Goal: Find specific page/section

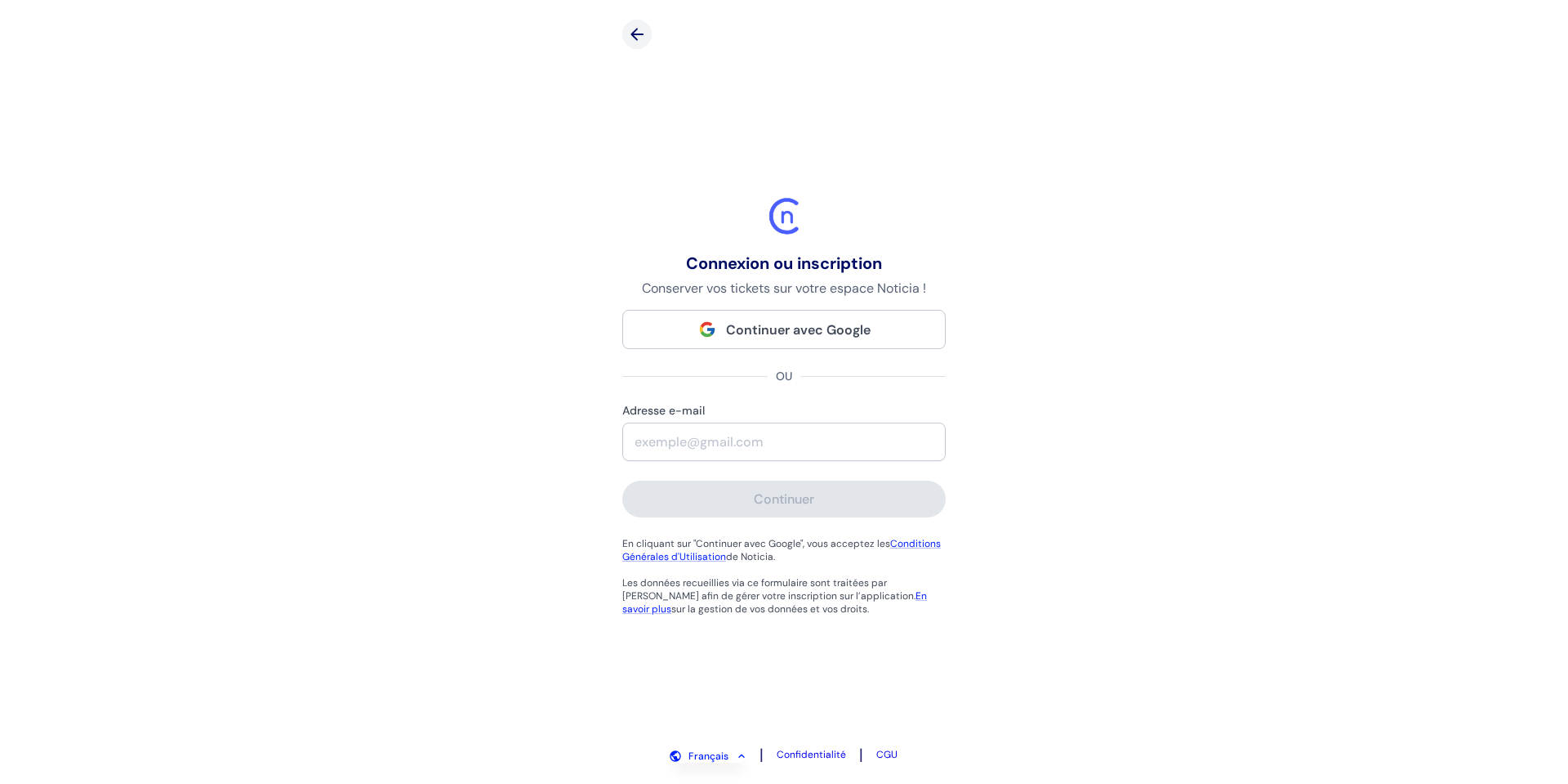
click at [814, 330] on span "Continuer avec Google" at bounding box center [798, 329] width 144 height 17
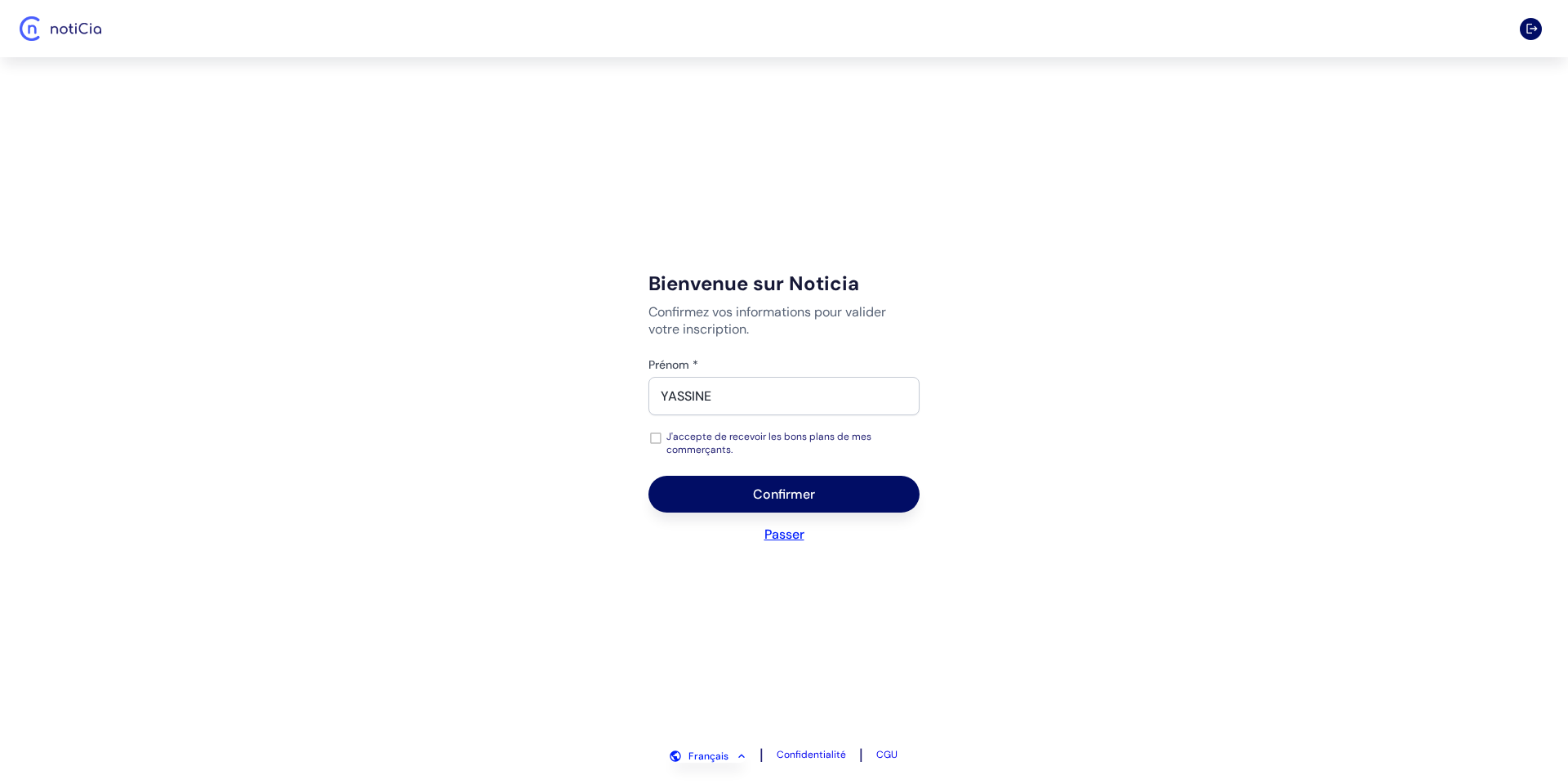
click at [784, 528] on button "Passer" at bounding box center [784, 533] width 271 height 17
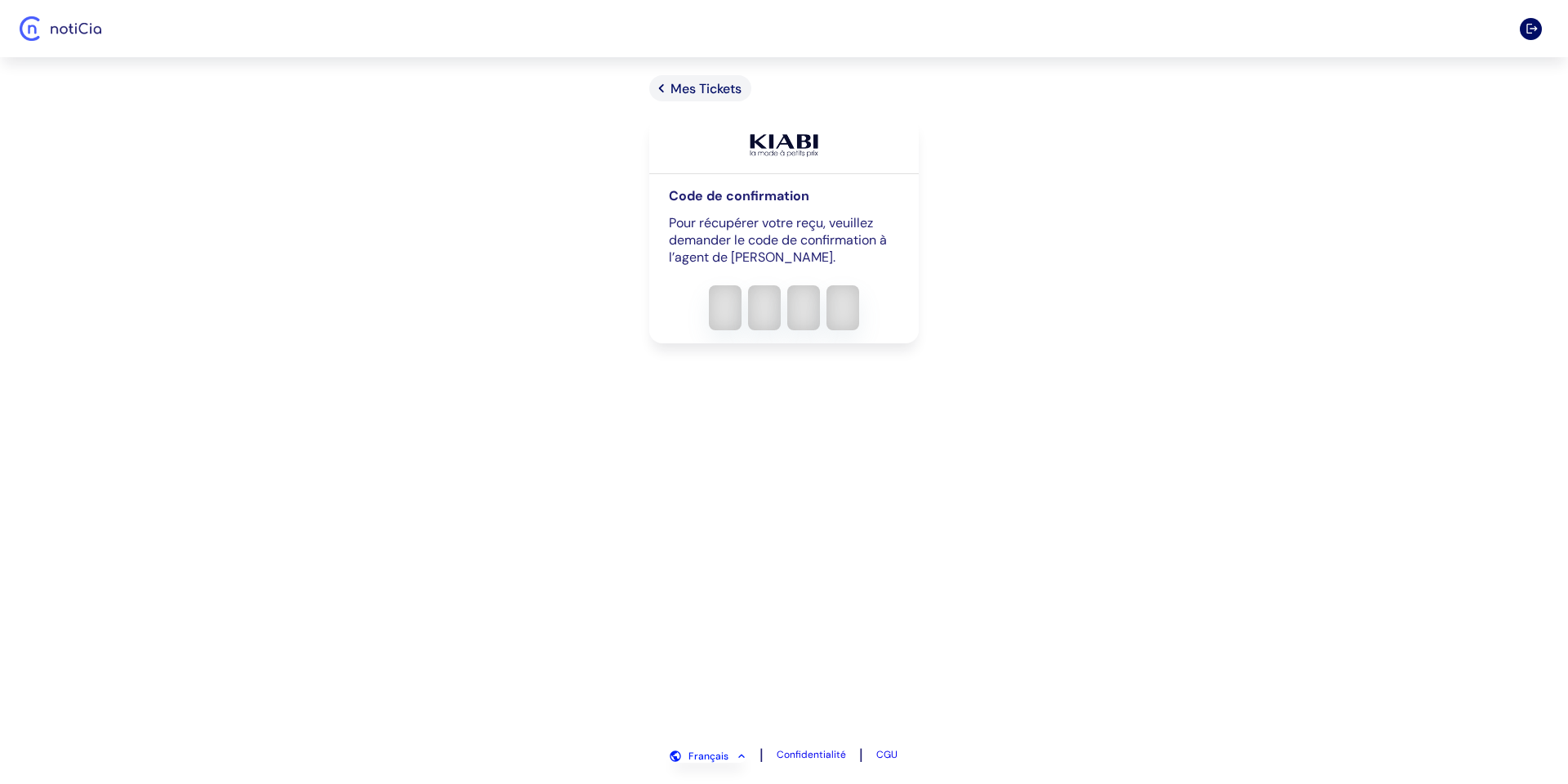
click at [691, 83] on span "Mes Tickets" at bounding box center [706, 88] width 71 height 17
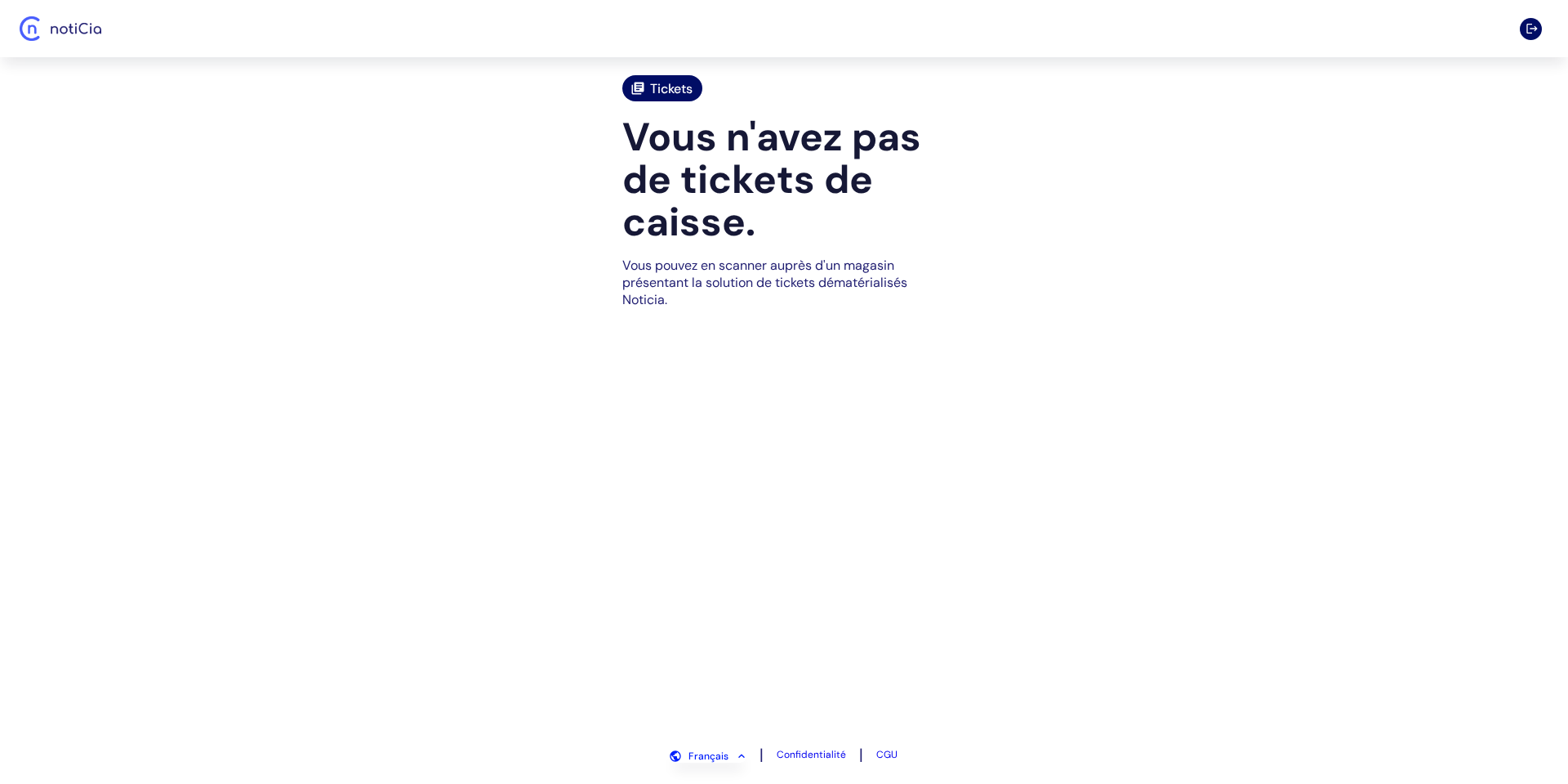
click at [657, 90] on span "Tickets" at bounding box center [671, 88] width 42 height 17
